Goal: Task Accomplishment & Management: Manage account settings

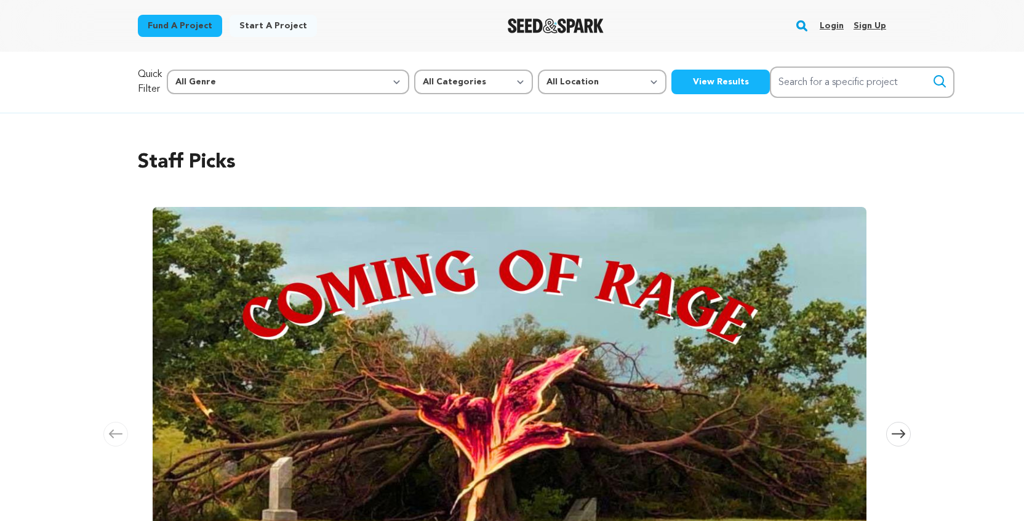
scroll to position [0, 280]
click at [823, 22] on link "Login" at bounding box center [832, 26] width 24 height 20
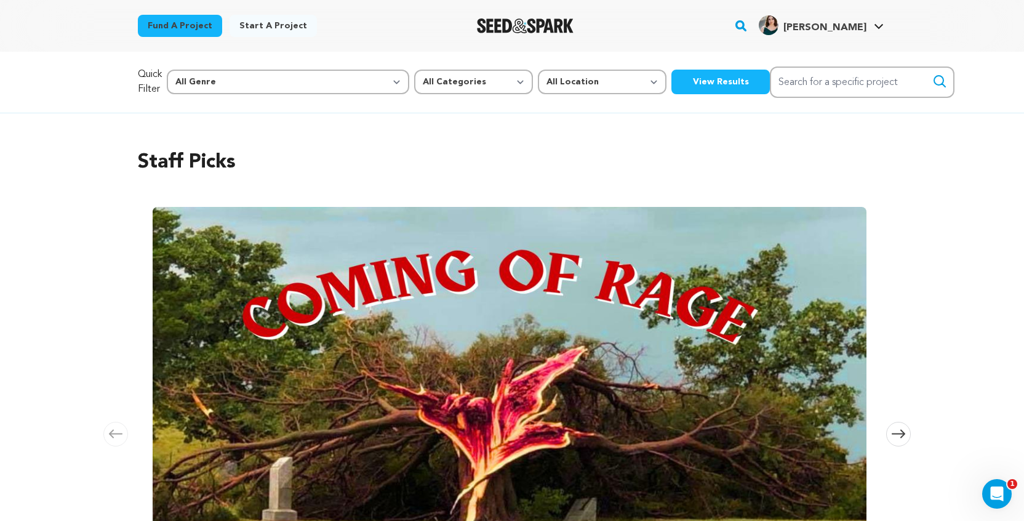
scroll to position [0, 1682]
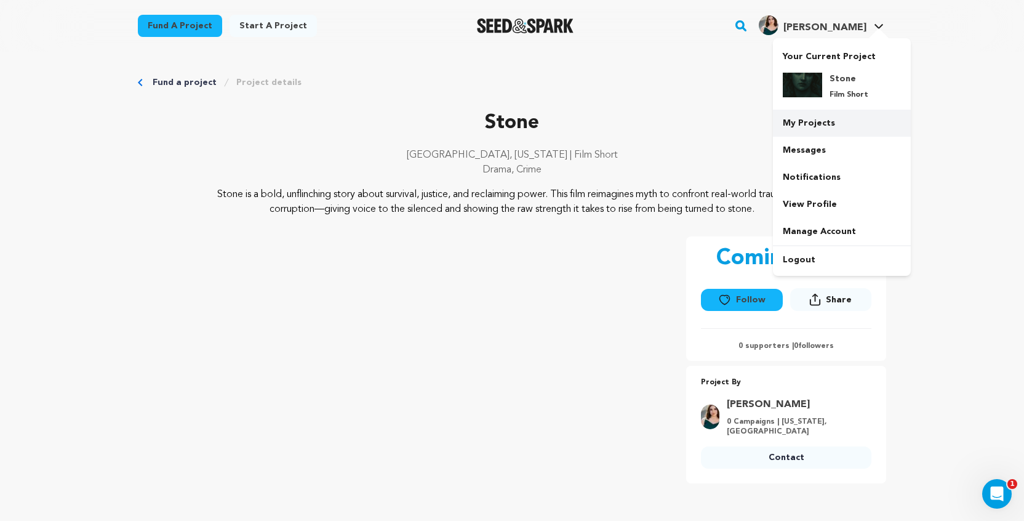
click at [825, 131] on link "My Projects" at bounding box center [842, 123] width 138 height 27
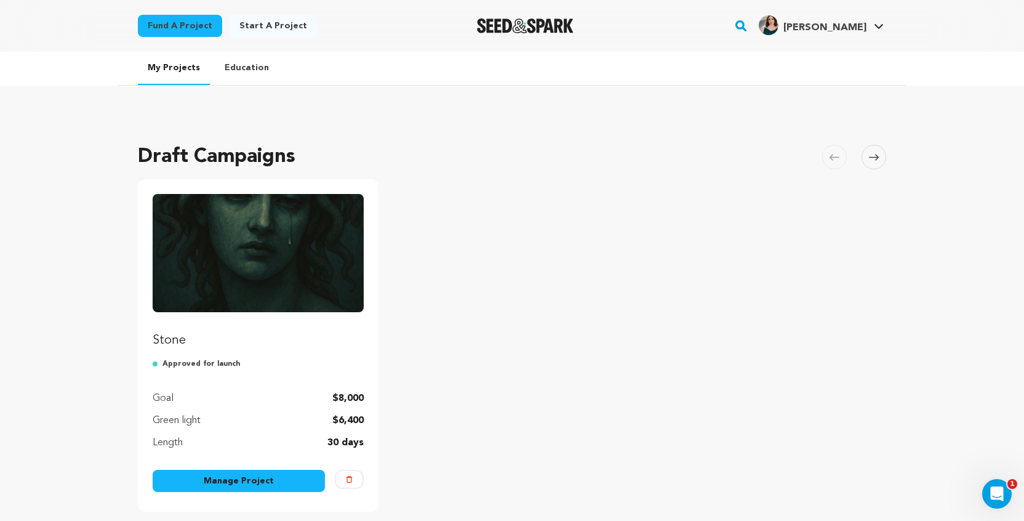
click at [278, 300] on img "Fund Stone" at bounding box center [258, 253] width 211 height 118
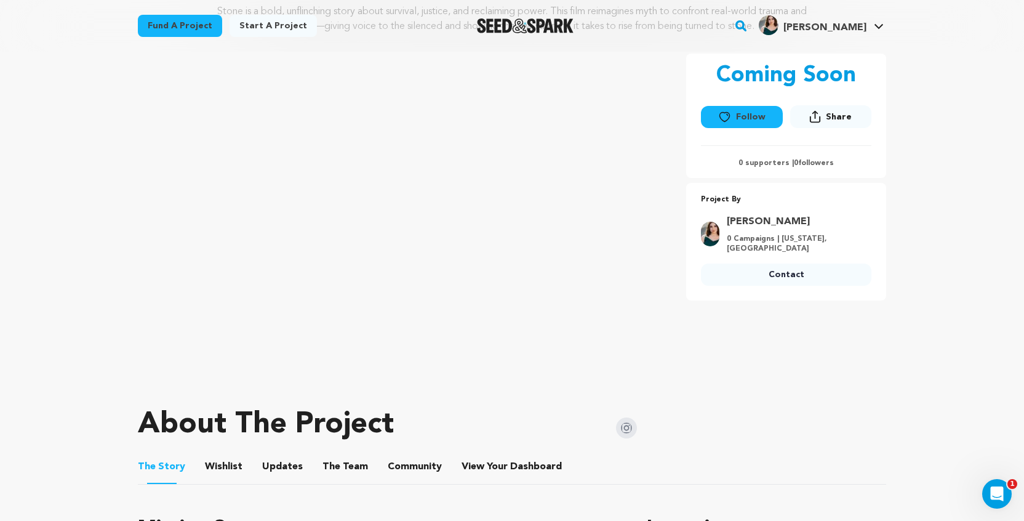
scroll to position [184, 0]
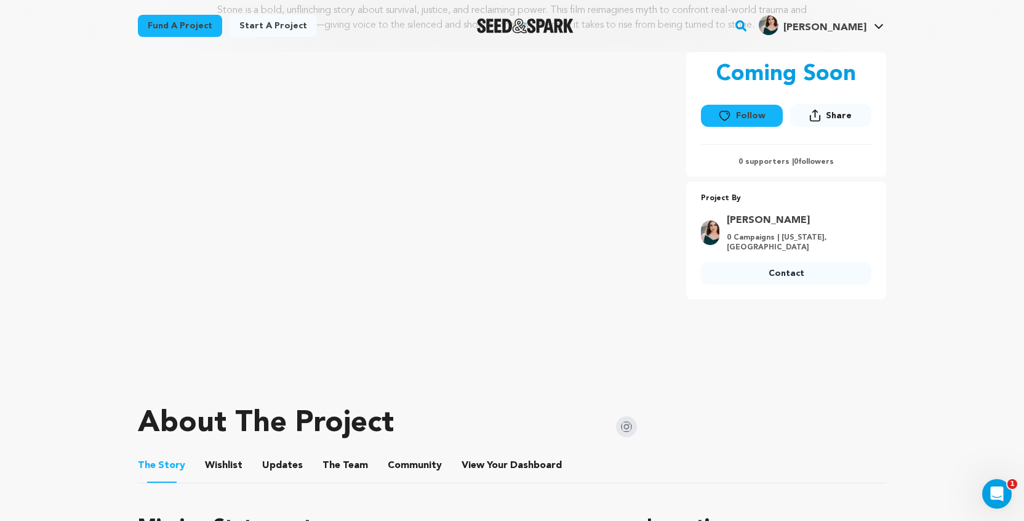
click at [753, 98] on div "Follow Following Share Share" at bounding box center [786, 117] width 170 height 40
click at [753, 109] on button "Follow" at bounding box center [741, 116] width 81 height 22
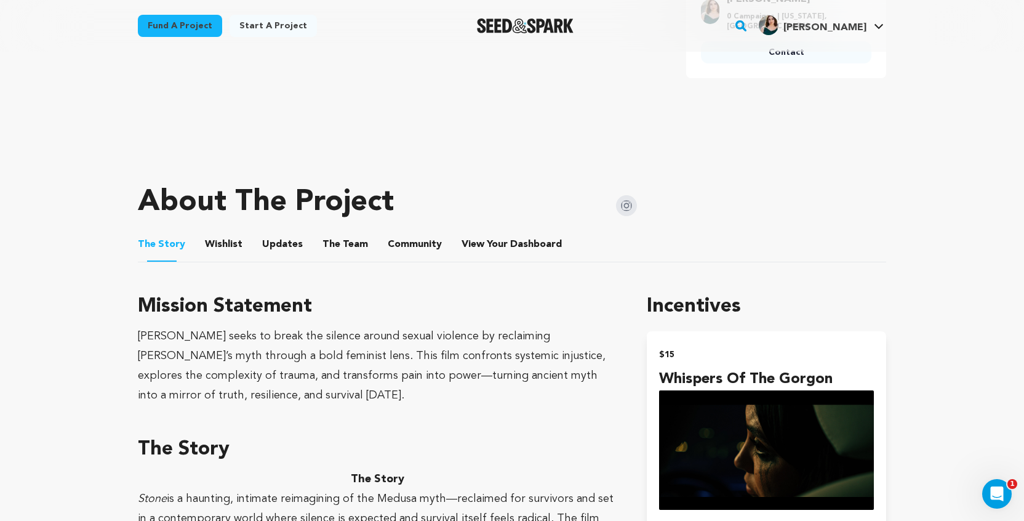
scroll to position [403, 0]
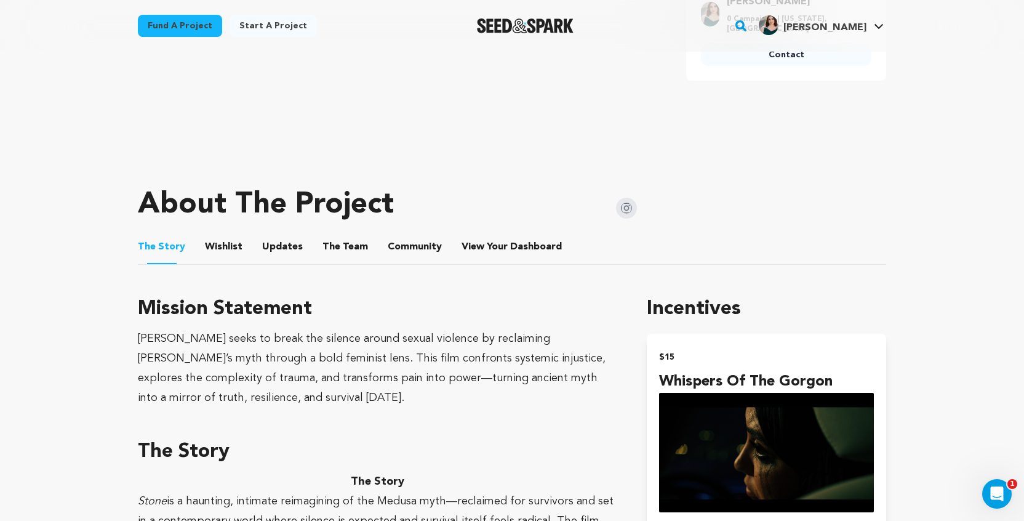
click at [632, 206] on img at bounding box center [626, 208] width 21 height 21
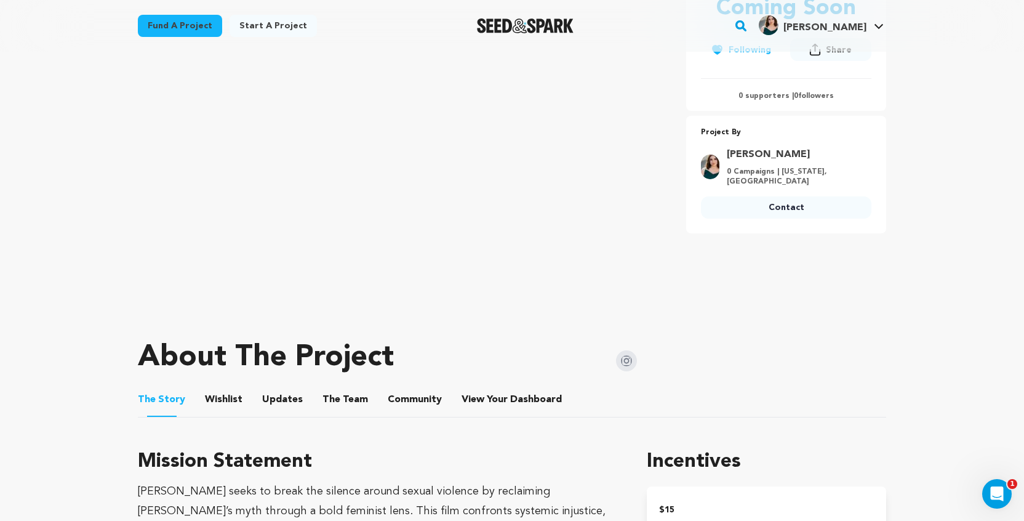
scroll to position [250, 0]
click at [214, 388] on button "Wishlist" at bounding box center [224, 402] width 30 height 30
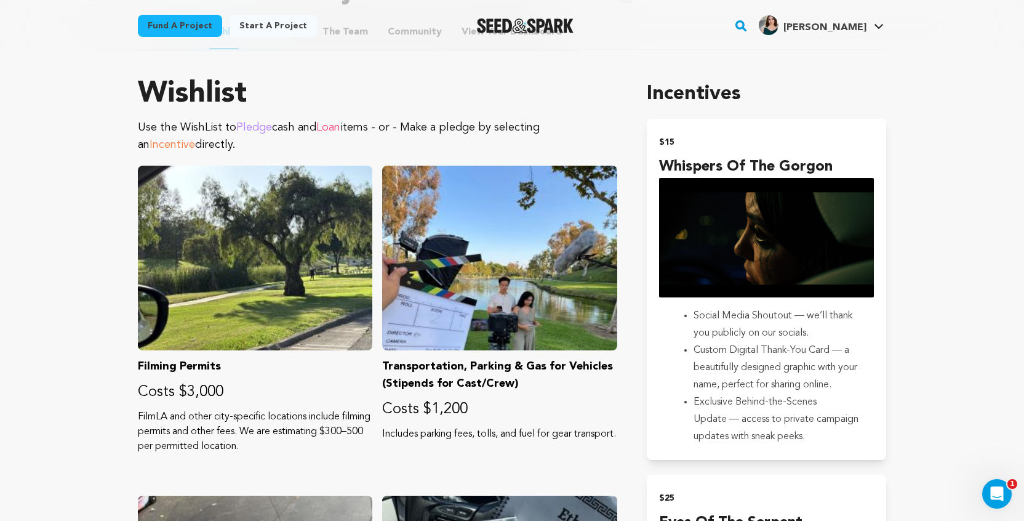
scroll to position [542, 0]
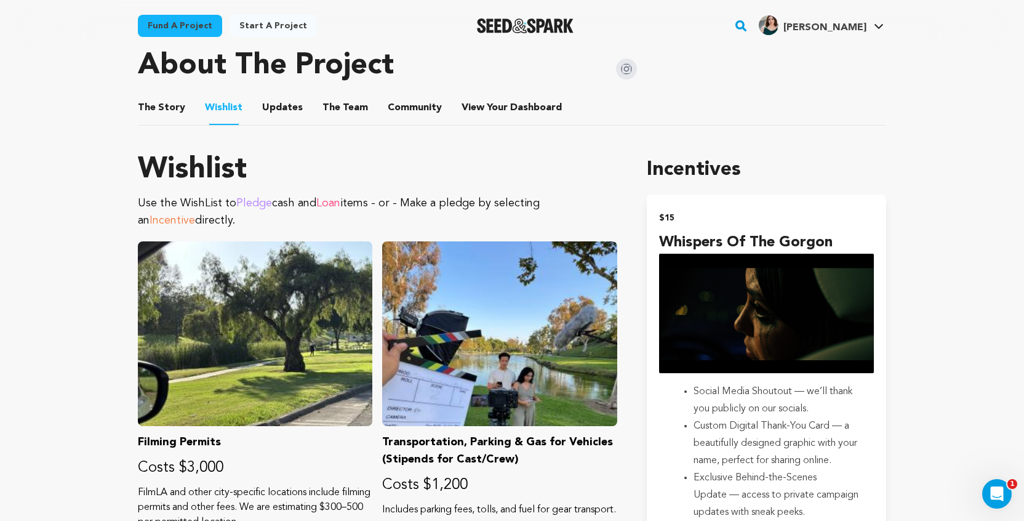
click at [289, 102] on button "Updates" at bounding box center [283, 110] width 30 height 30
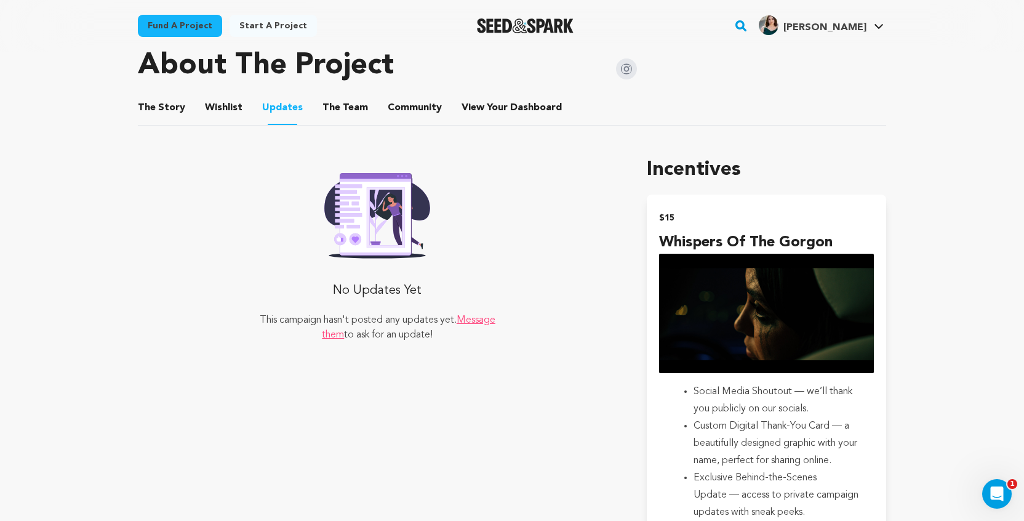
click at [229, 113] on button "Wishlist" at bounding box center [224, 110] width 30 height 30
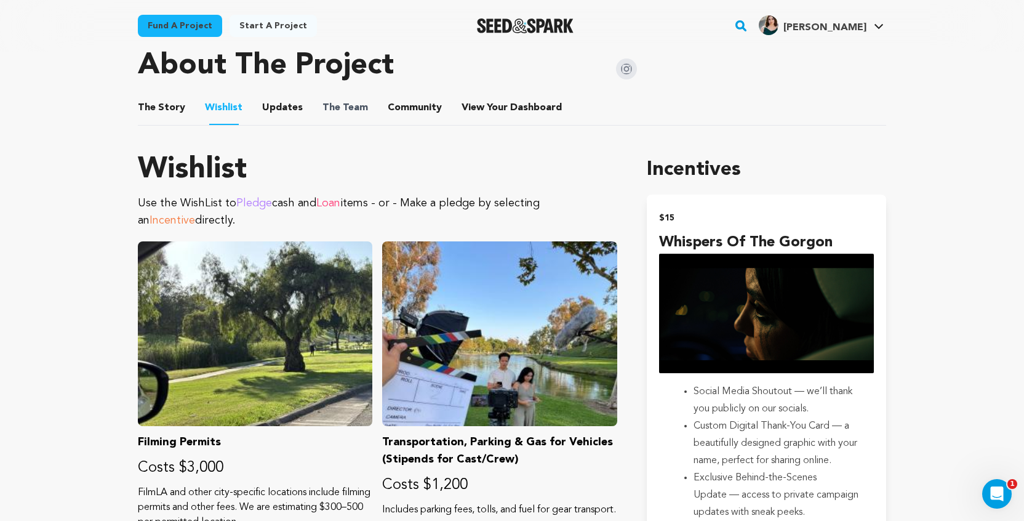
click at [358, 105] on span "The Team" at bounding box center [345, 107] width 46 height 15
click at [349, 110] on button "The Team" at bounding box center [345, 110] width 30 height 30
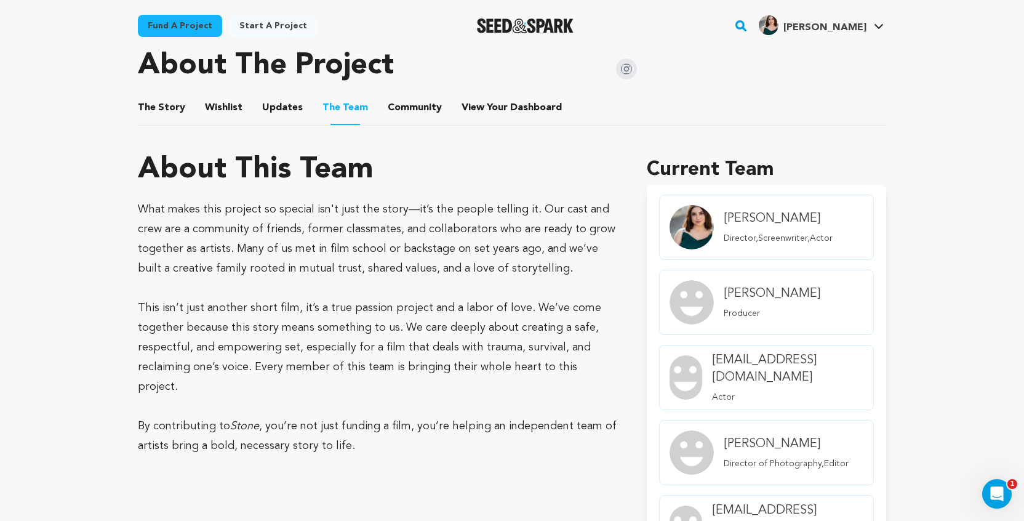
click at [420, 108] on button "Community" at bounding box center [415, 110] width 30 height 30
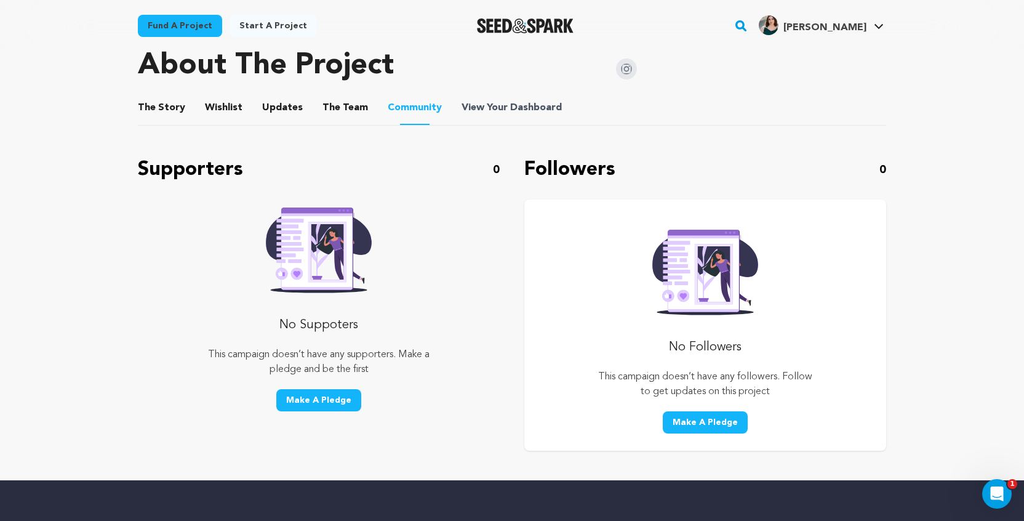
click at [493, 108] on span "View Your Dashboard" at bounding box center [513, 107] width 103 height 15
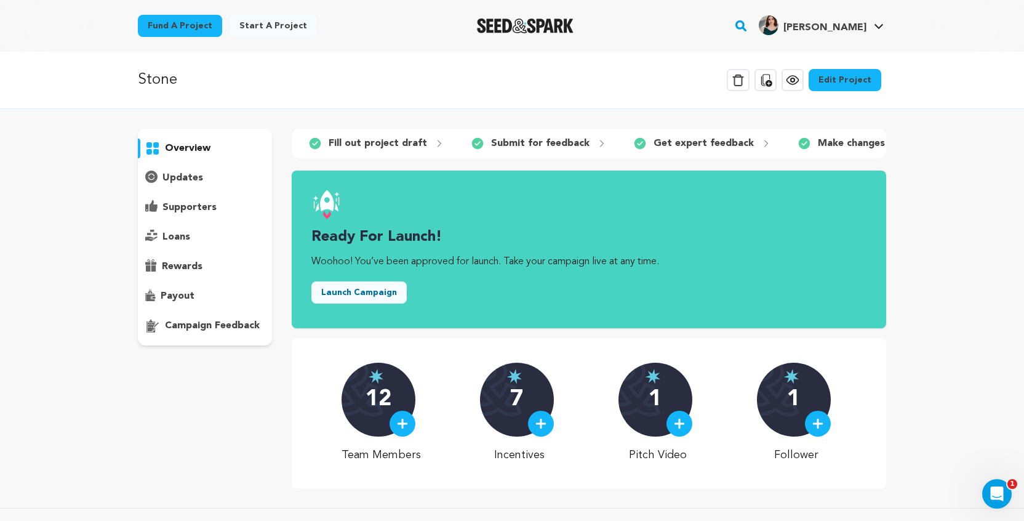
click at [769, 80] on icon at bounding box center [765, 80] width 15 height 15
click at [174, 303] on p "payout" at bounding box center [178, 296] width 34 height 15
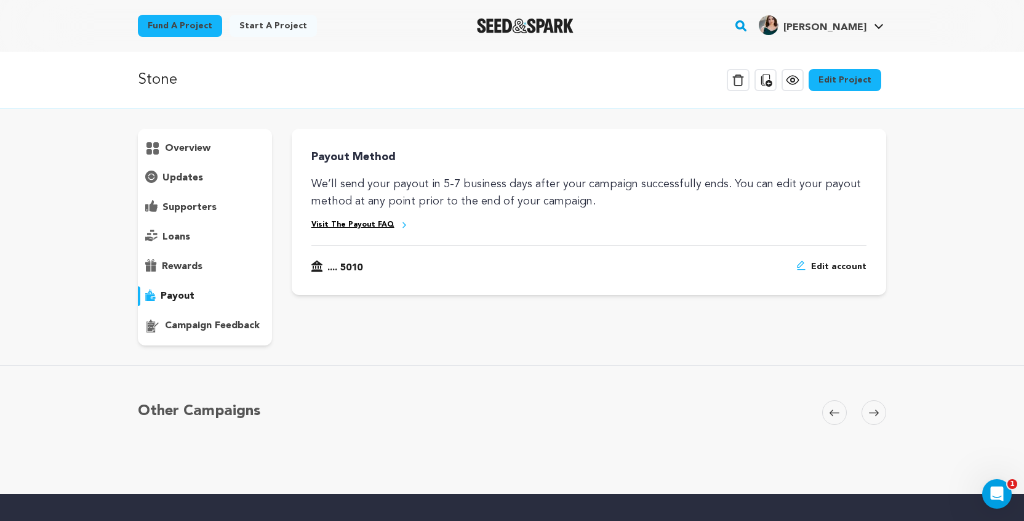
click at [201, 148] on p "overview" at bounding box center [188, 148] width 46 height 15
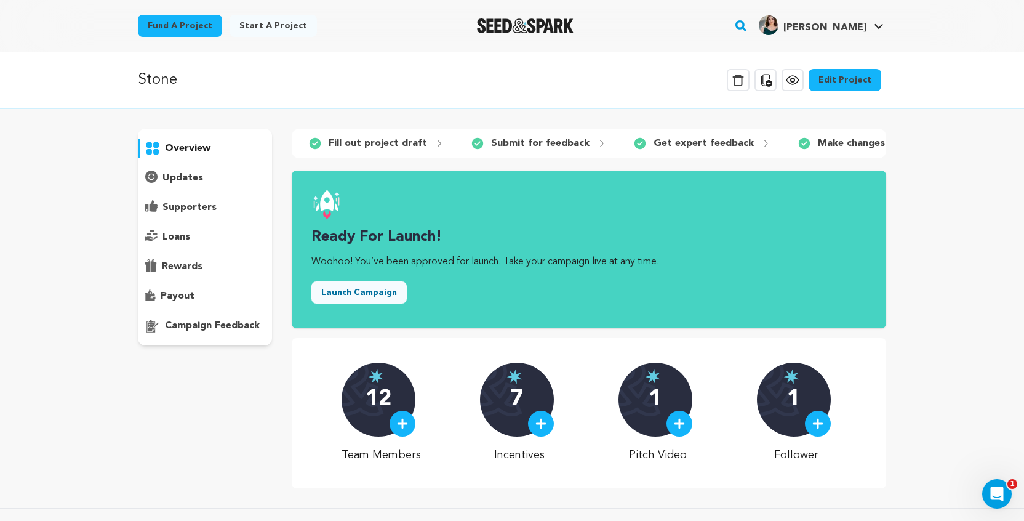
click at [212, 179] on div "updates" at bounding box center [205, 178] width 134 height 20
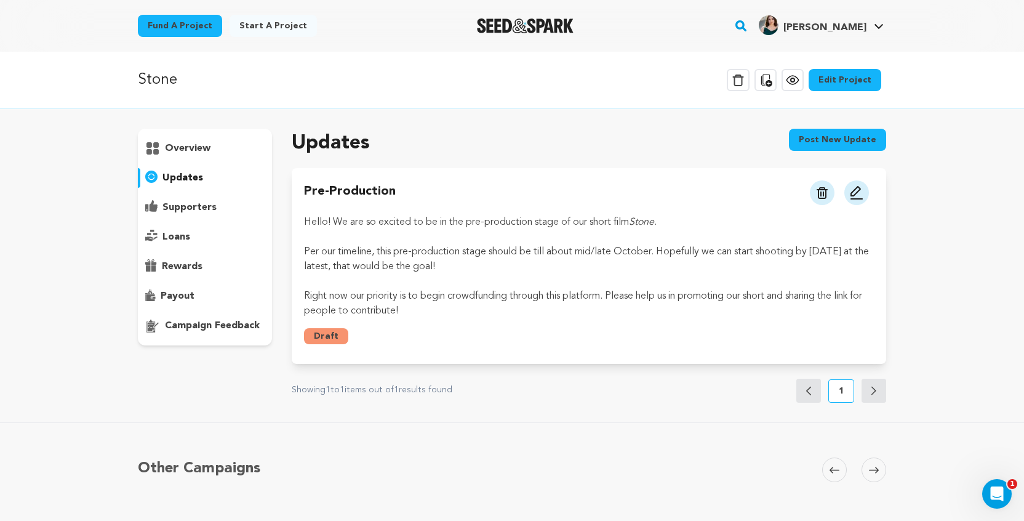
click at [207, 201] on p "supporters" at bounding box center [189, 207] width 54 height 15
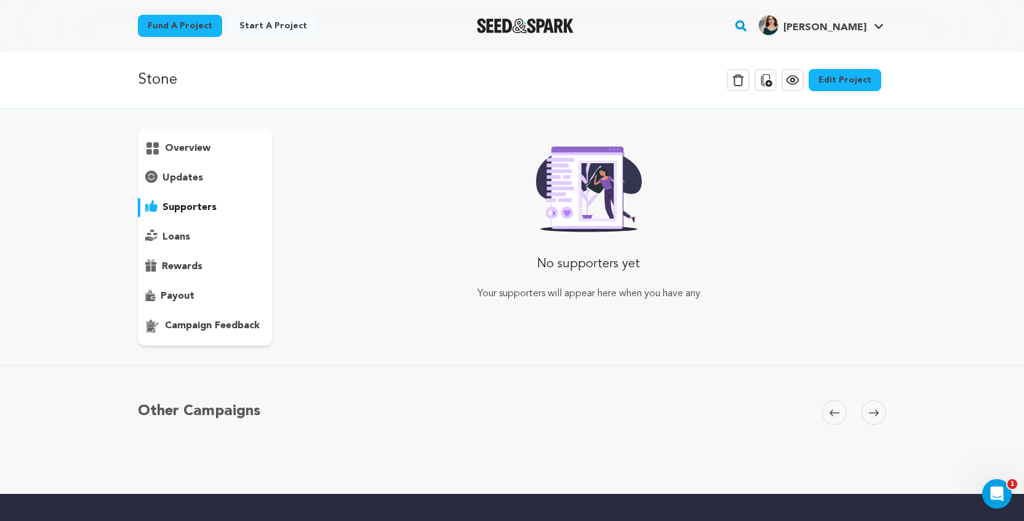
click at [202, 240] on div "loans" at bounding box center [205, 237] width 134 height 20
click at [202, 268] on div "rewards" at bounding box center [205, 267] width 134 height 20
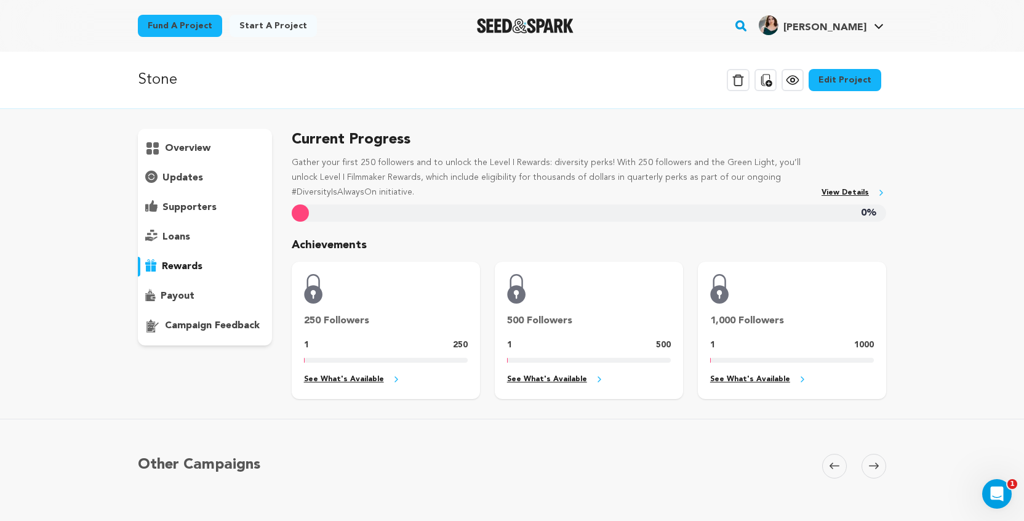
click at [201, 285] on div "overview" at bounding box center [205, 237] width 134 height 217
click at [196, 295] on div "payout" at bounding box center [205, 296] width 134 height 20
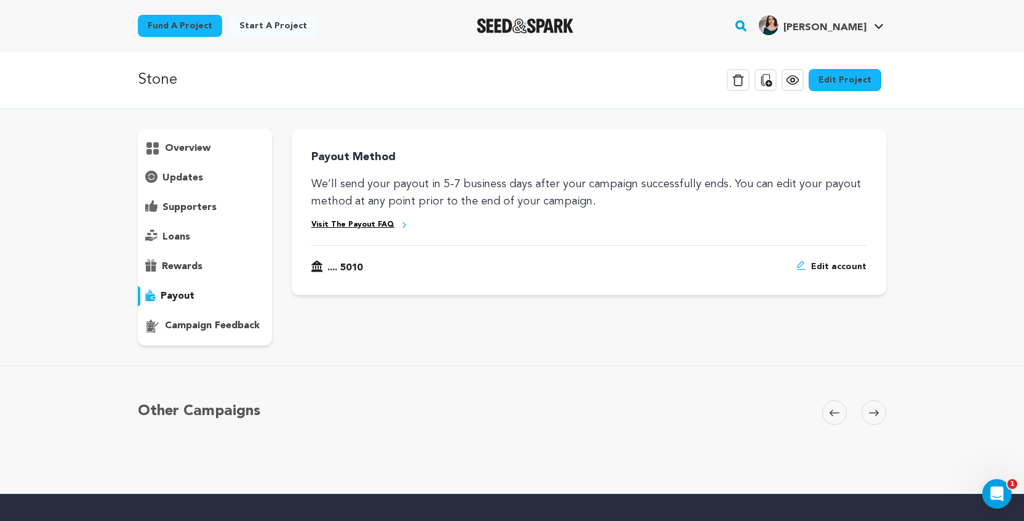
click at [193, 330] on p "campaign feedback" at bounding box center [212, 325] width 95 height 15
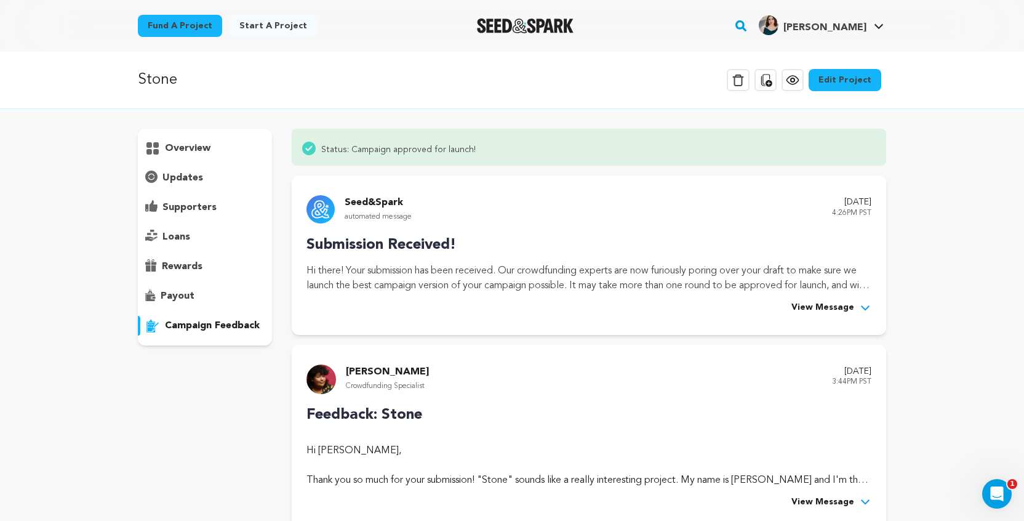
click at [495, 26] on img "Seed&Spark Homepage" at bounding box center [525, 25] width 97 height 15
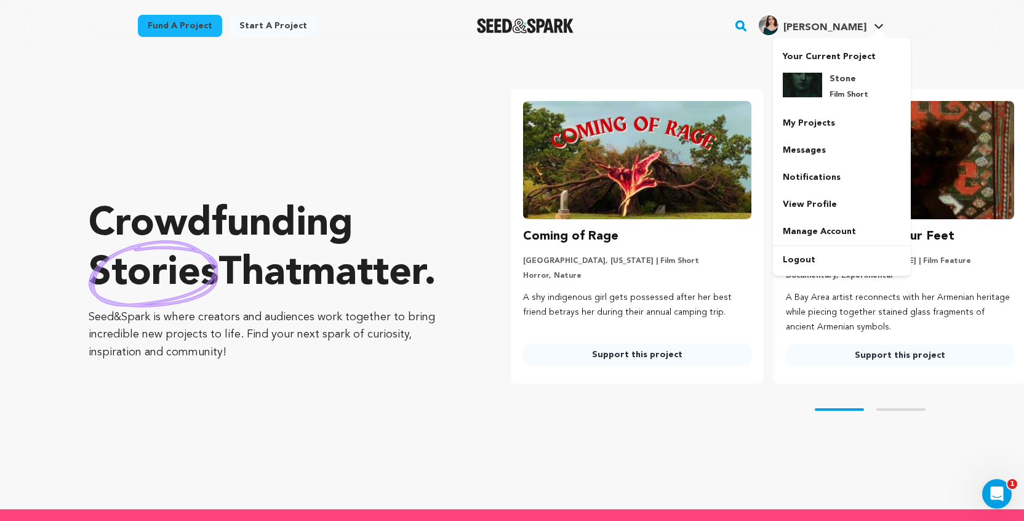
click at [827, 26] on span "[PERSON_NAME]" at bounding box center [824, 28] width 83 height 10
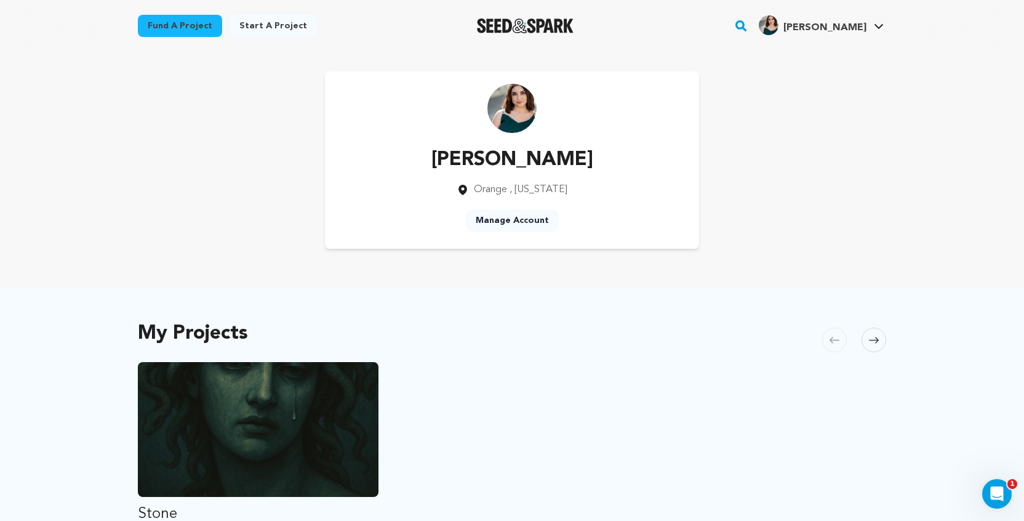
click at [544, 454] on ul "Stone Los Angeles, California | Film Short Drama, Crime After a brutal assault …" at bounding box center [512, 516] width 748 height 308
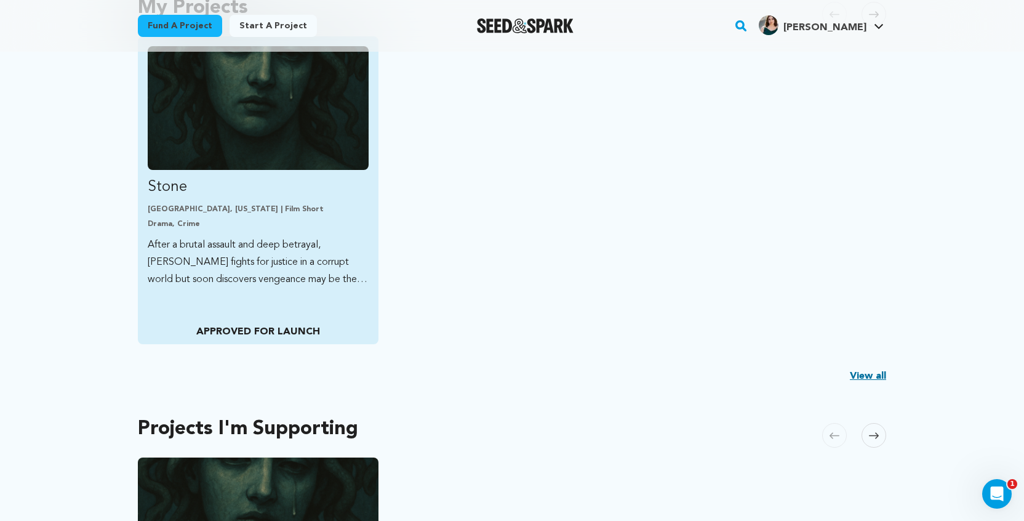
scroll to position [330, 0]
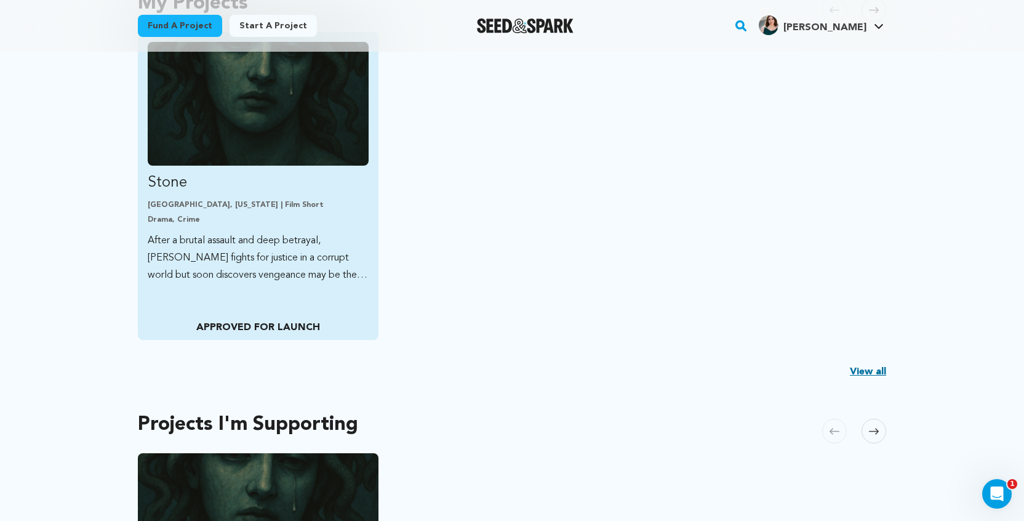
click at [315, 316] on div "Stone Los Angeles, California | Film Short Drama, Crime After a brutal assault …" at bounding box center [258, 186] width 241 height 308
click at [308, 262] on p "After a brutal assault and deep betrayal, Medusa fights for justice in a corrup…" at bounding box center [258, 258] width 221 height 52
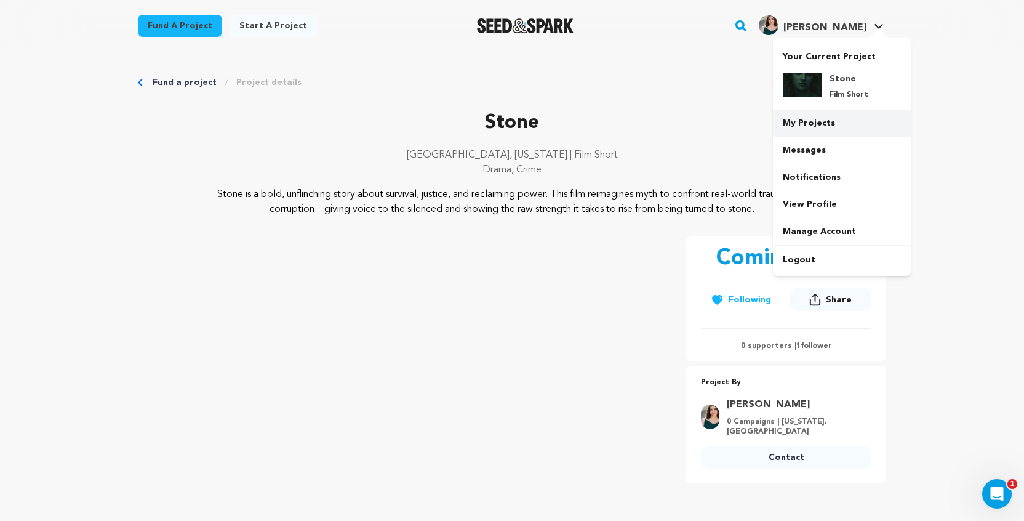
click at [796, 135] on link "My Projects" at bounding box center [842, 123] width 138 height 27
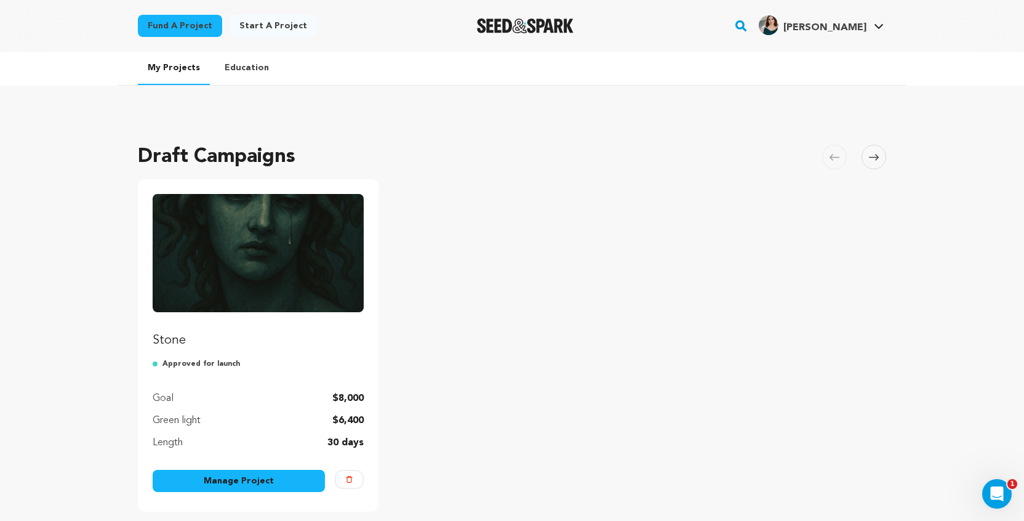
click at [250, 474] on link "Manage Project" at bounding box center [239, 481] width 172 height 22
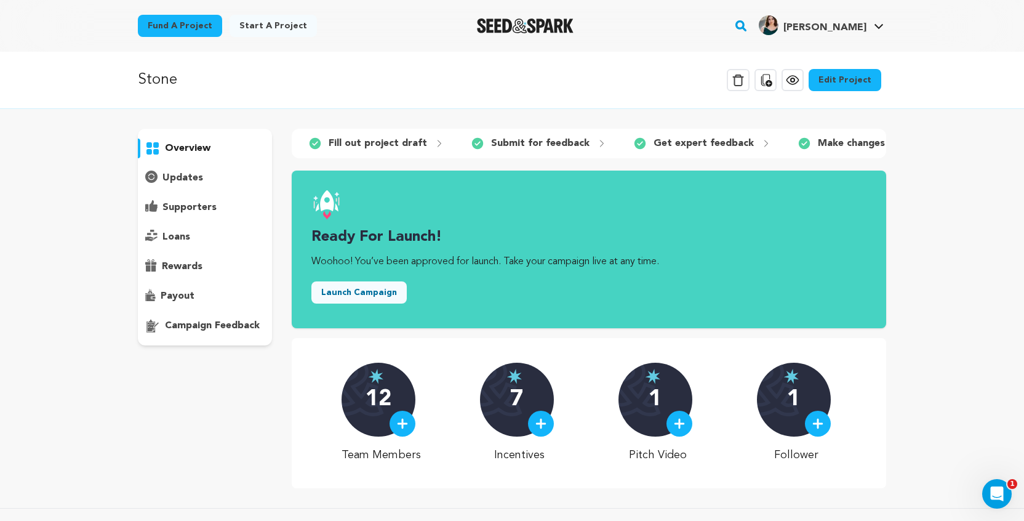
click at [825, 142] on p "Make changes" at bounding box center [851, 143] width 67 height 15
click at [837, 76] on link "Edit Project" at bounding box center [845, 80] width 73 height 22
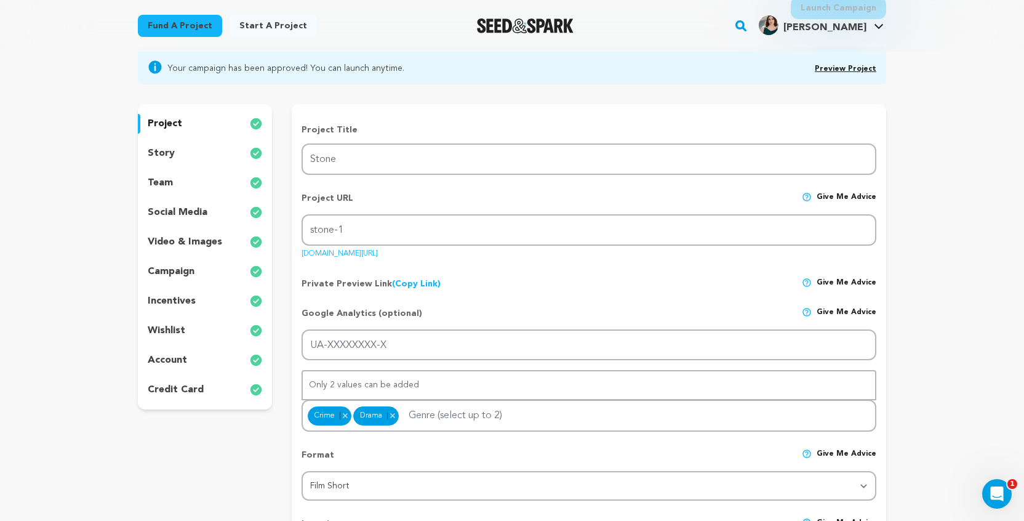
scroll to position [96, 0]
click at [210, 260] on div "project story team social media video & images campaign incentives wishlist acc…" at bounding box center [205, 255] width 134 height 305
click at [206, 265] on div "campaign" at bounding box center [205, 271] width 134 height 20
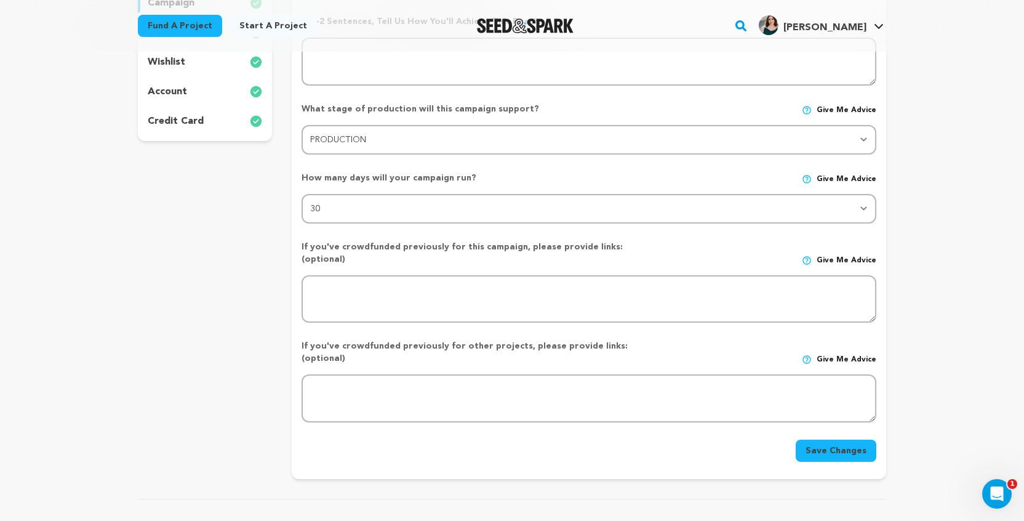
scroll to position [368, 0]
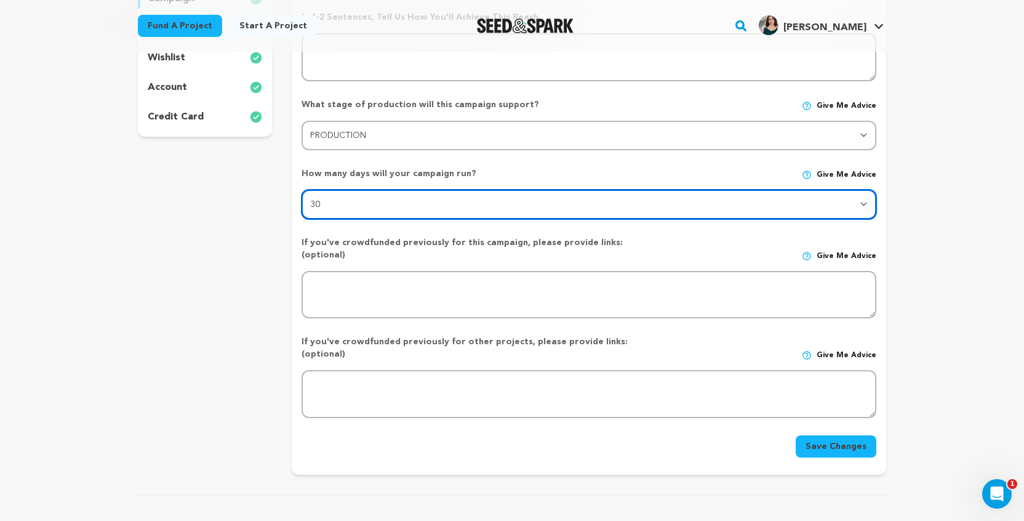
select select "60"
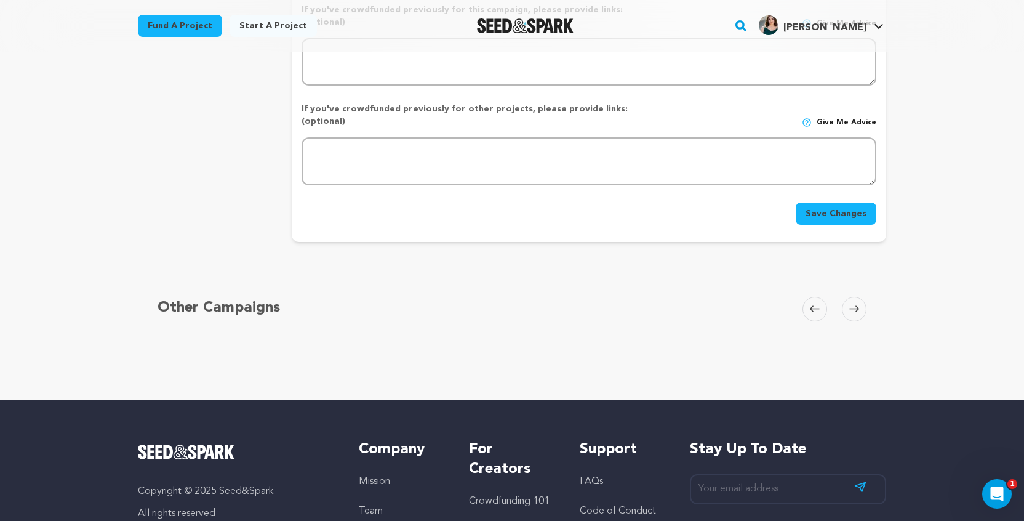
scroll to position [620, 0]
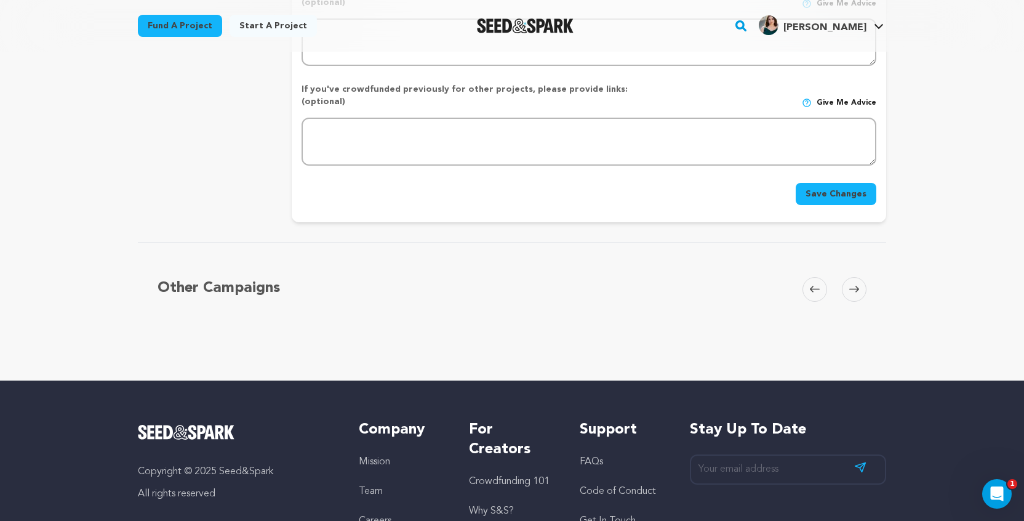
click at [841, 183] on button "Save Changes" at bounding box center [836, 194] width 81 height 22
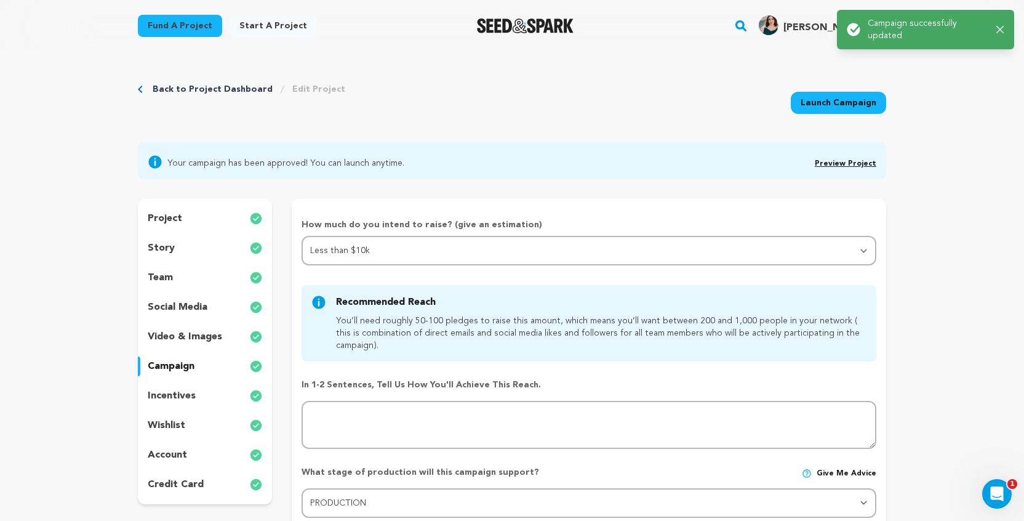
scroll to position [0, 0]
click at [506, 21] on img "Seed&Spark Homepage" at bounding box center [525, 25] width 97 height 15
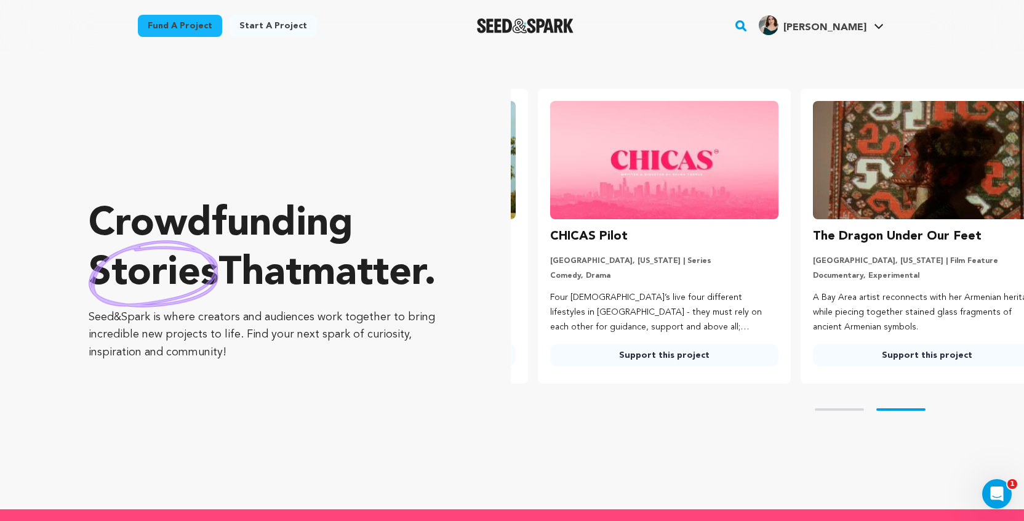
scroll to position [0, 273]
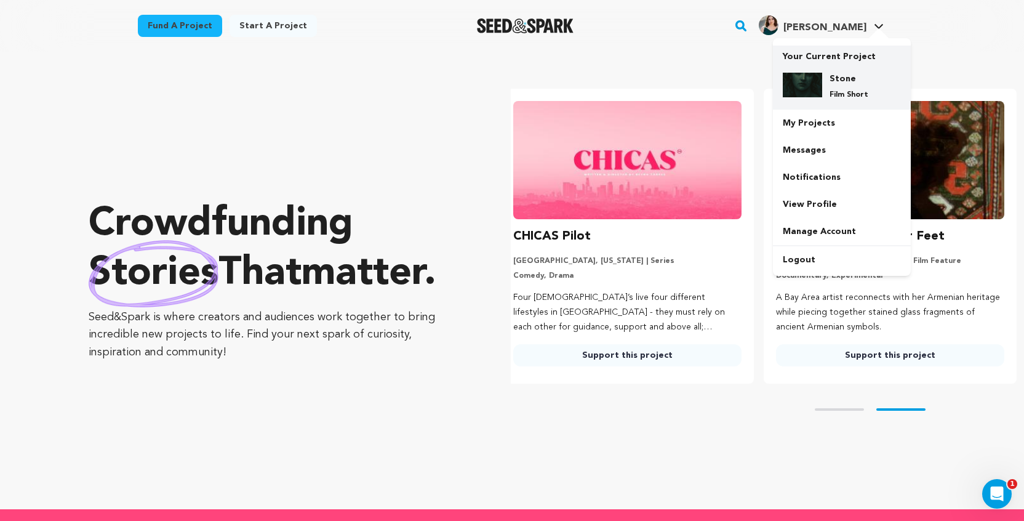
click at [839, 76] on h4 "Stone" at bounding box center [852, 79] width 44 height 12
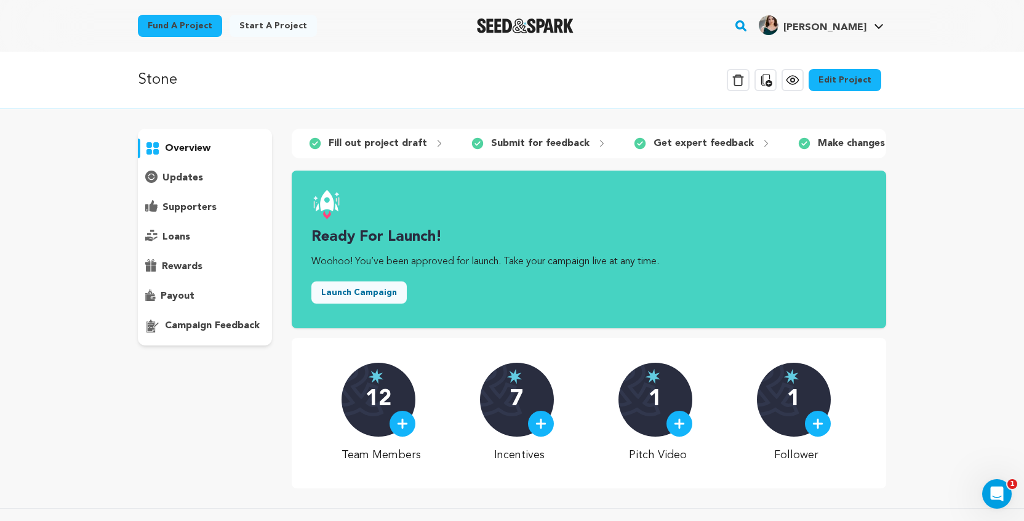
click at [326, 300] on button "Launch Campaign" at bounding box center [358, 292] width 95 height 22
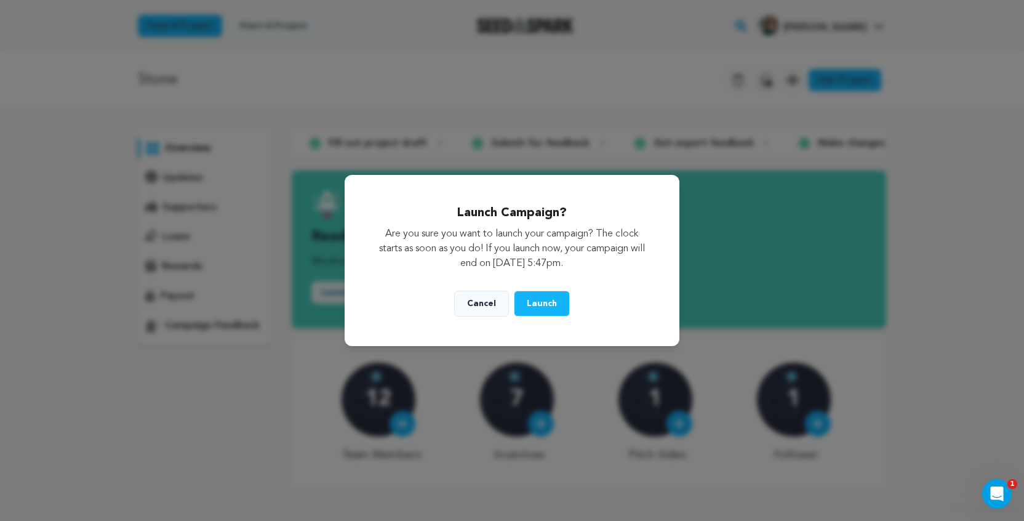
click at [540, 306] on span "Launch" at bounding box center [542, 303] width 30 height 9
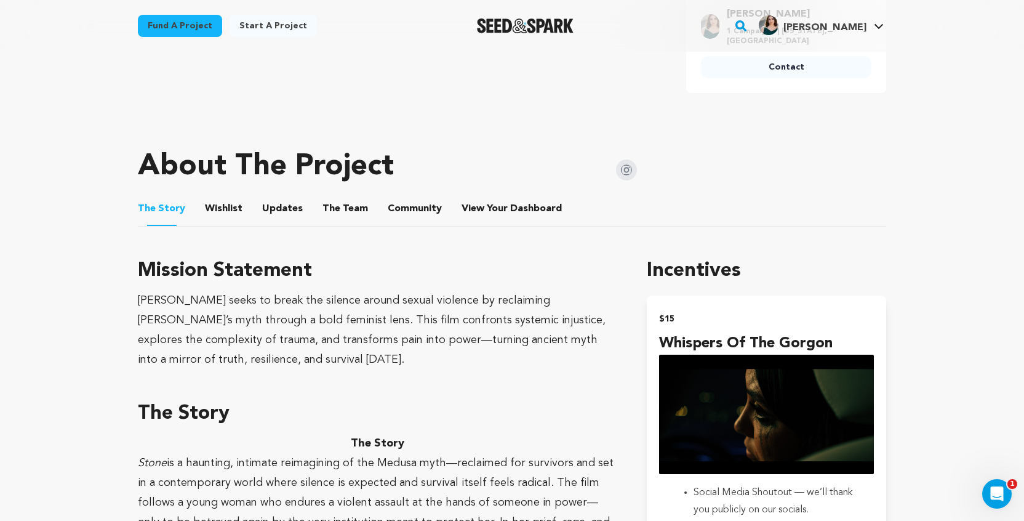
scroll to position [529, 0]
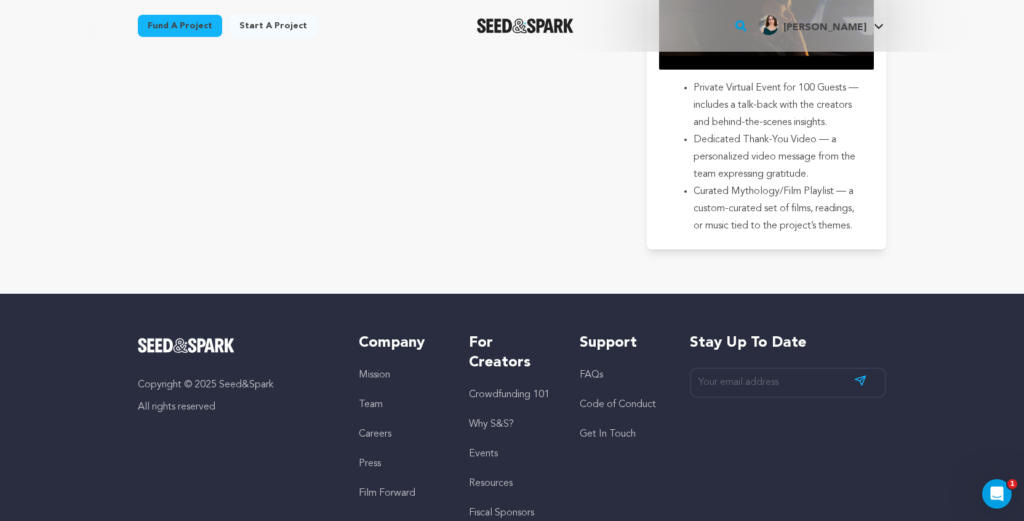
scroll to position [3222, 0]
